Goal: Navigation & Orientation: Find specific page/section

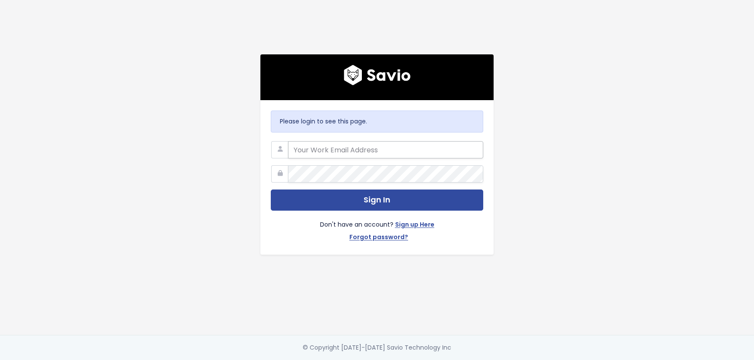
click at [358, 150] on input "email" at bounding box center [385, 149] width 195 height 17
type input "[EMAIL_ADDRESS][DOMAIN_NAME]"
click at [271, 190] on button "Sign In" at bounding box center [377, 200] width 212 height 21
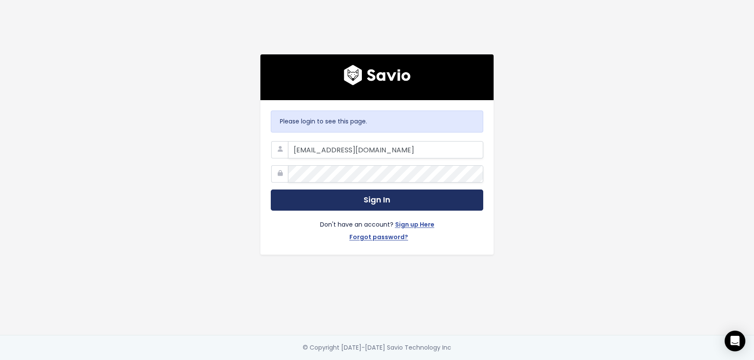
click at [359, 196] on button "Sign In" at bounding box center [377, 200] width 212 height 21
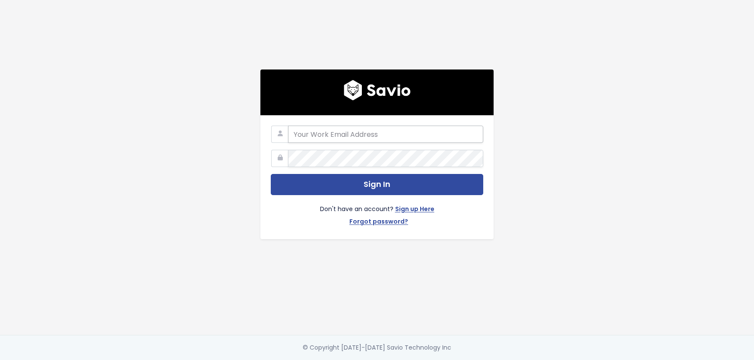
click at [364, 128] on input "email" at bounding box center [385, 134] width 195 height 17
type input "awilkin@predictap.com"
click at [271, 174] on button "Sign In" at bounding box center [377, 184] width 212 height 21
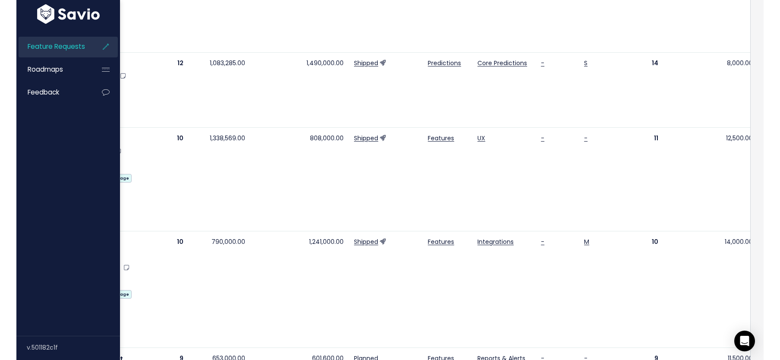
scroll to position [196, 0]
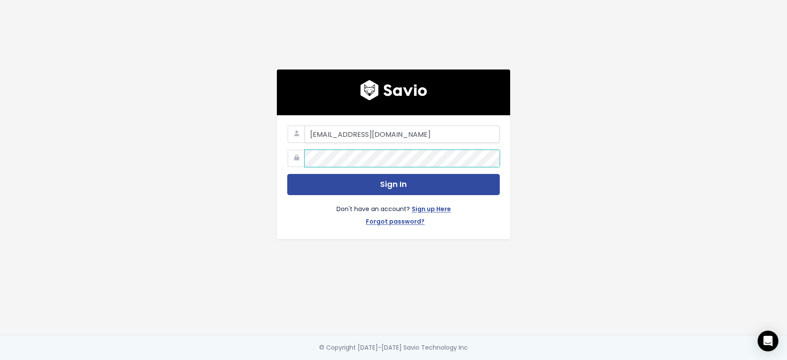
click at [287, 174] on button "Sign In" at bounding box center [393, 184] width 212 height 21
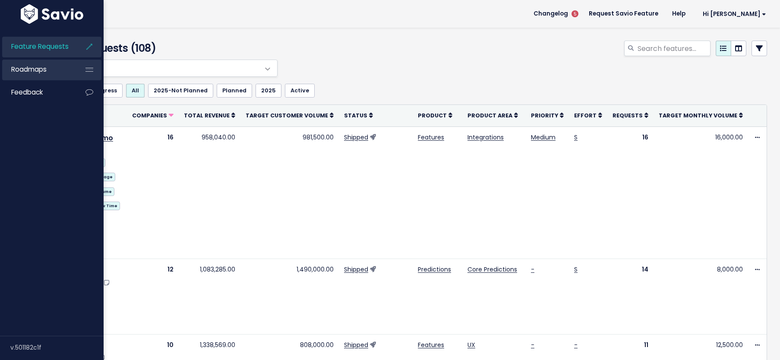
click at [82, 69] on icon at bounding box center [90, 70] width 16 height 20
click at [63, 71] on link "Roadmaps" at bounding box center [37, 70] width 70 height 20
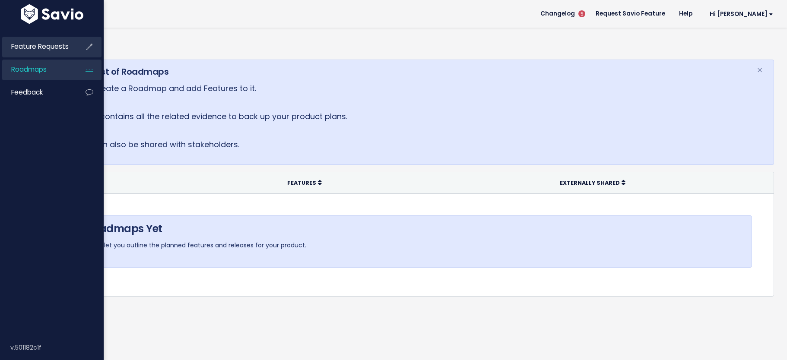
click at [18, 47] on span "Feature Requests" at bounding box center [39, 46] width 57 height 9
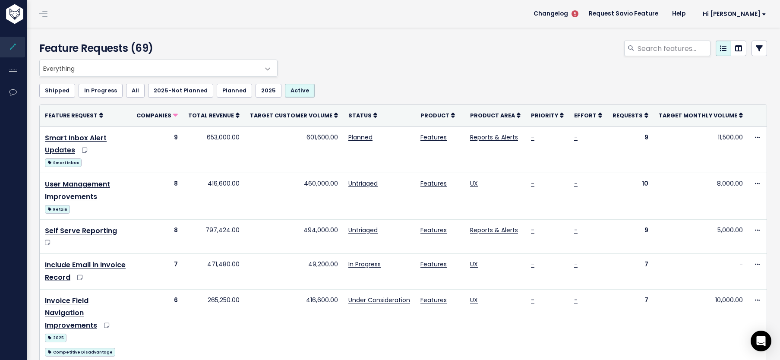
click at [474, 36] on div "Feature Requests (69)" at bounding box center [402, 44] width 752 height 32
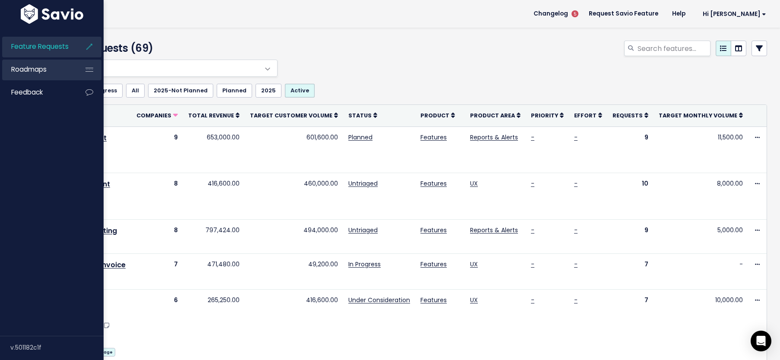
click at [28, 73] on span "Roadmaps" at bounding box center [28, 69] width 35 height 9
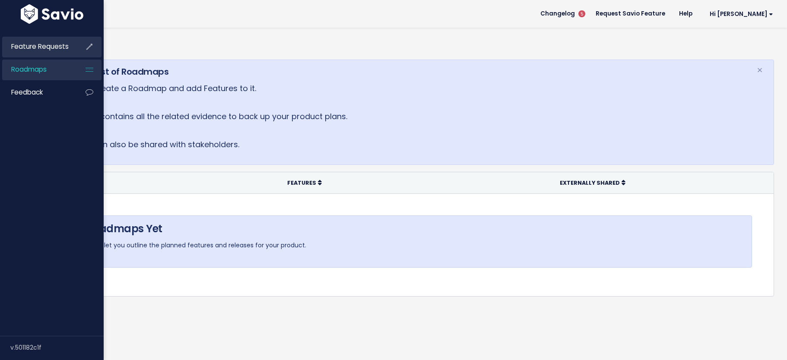
click at [56, 46] on span "Feature Requests" at bounding box center [39, 46] width 57 height 9
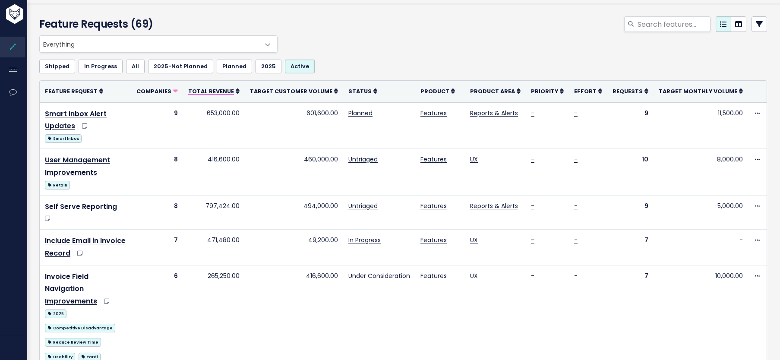
scroll to position [34, 0]
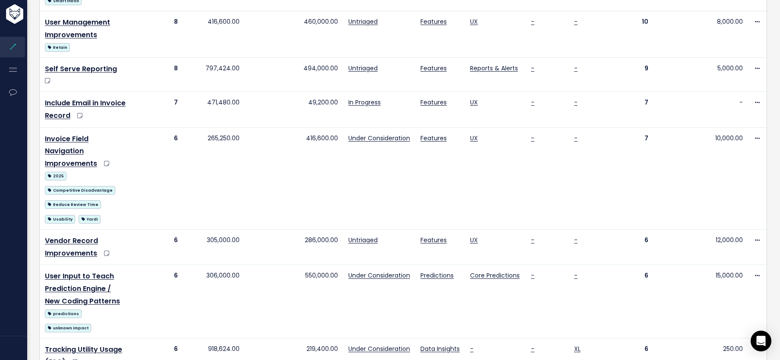
drag, startPoint x: 288, startPoint y: 358, endPoint x: 292, endPoint y: 372, distance: 13.9
click at [292, 198] on html "Feature Requests Roadmaps Feedback" at bounding box center [390, 18] width 780 height 360
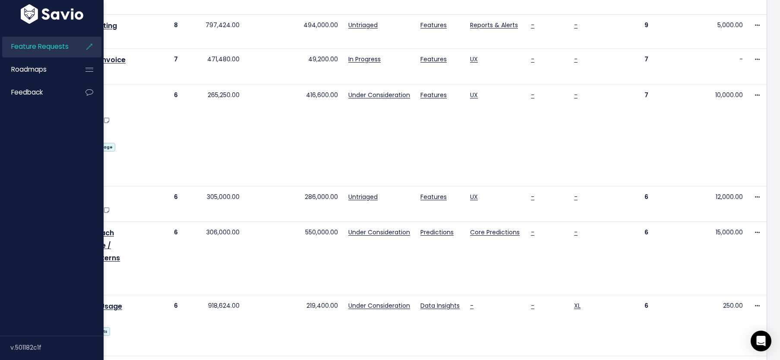
click at [29, 243] on div "Feature Requests Roadmaps Feedback" at bounding box center [52, 181] width 104 height 310
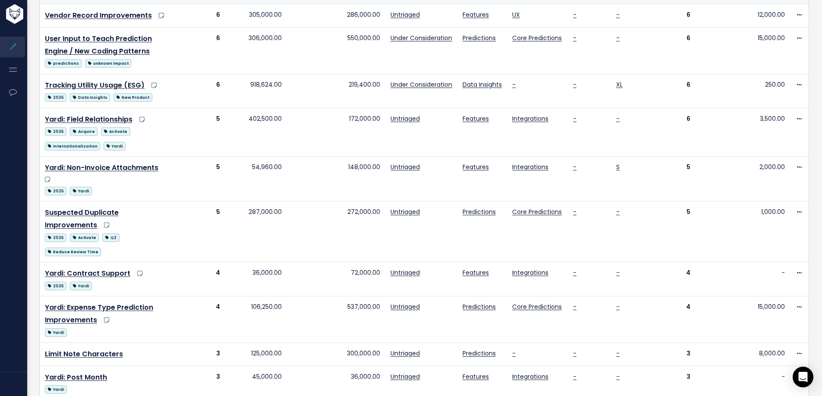
scroll to position [341, 0]
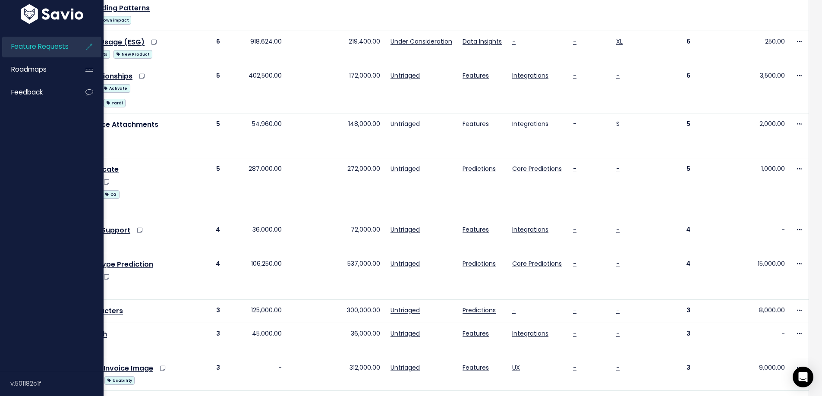
click at [48, 19] on img at bounding box center [52, 13] width 67 height 19
